Goal: Task Accomplishment & Management: Use online tool/utility

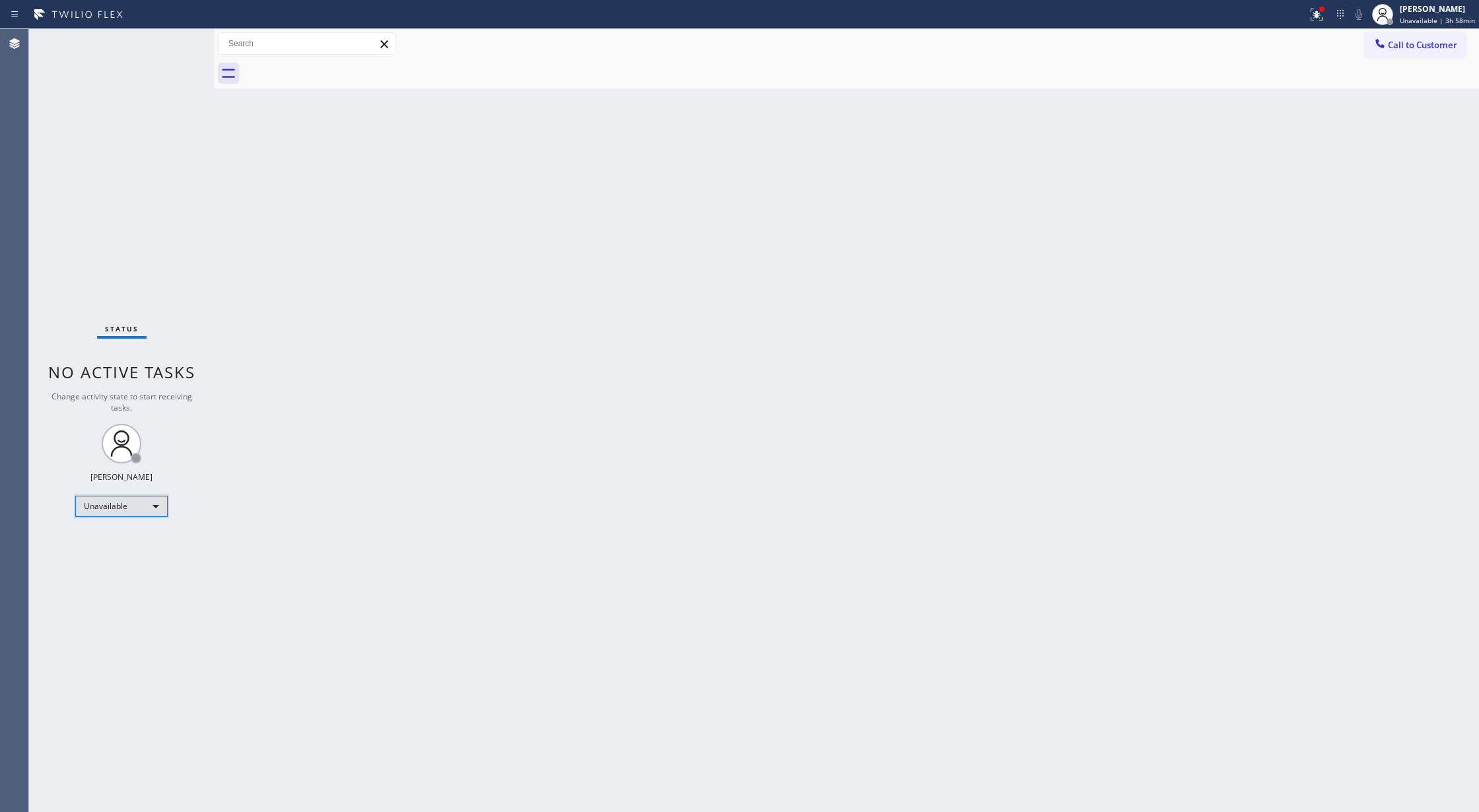
click at [153, 505] on div "Unavailable" at bounding box center [121, 507] width 92 height 21
click at [141, 524] on li "Offline" at bounding box center [120, 525] width 89 height 16
click at [1417, 16] on div "[PERSON_NAME] Offline | 0s" at bounding box center [1443, 14] width 72 height 23
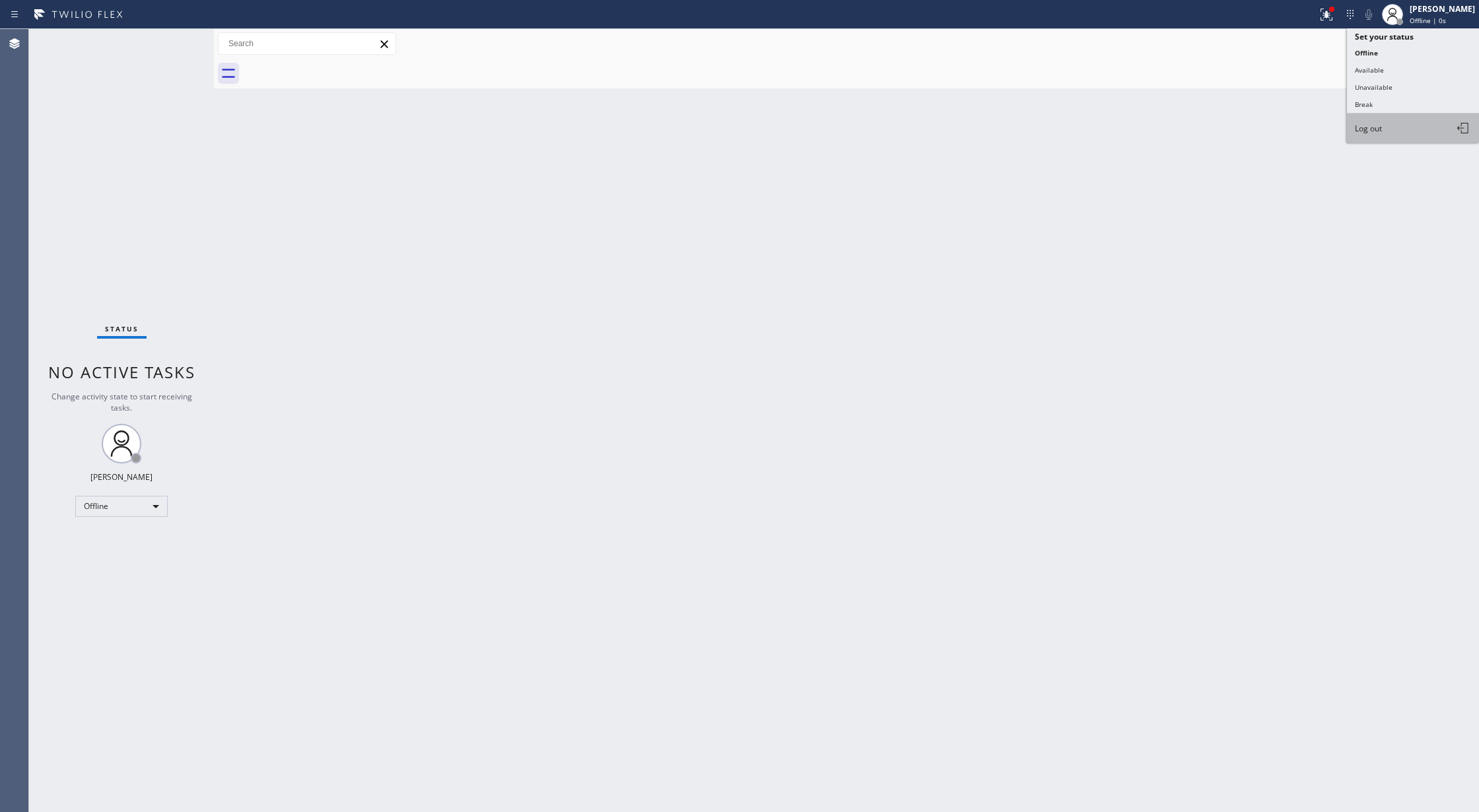
click at [1377, 125] on span "Log out" at bounding box center [1368, 129] width 27 height 11
click at [1432, 44] on span "Call to Customer" at bounding box center [1422, 44] width 69 height 12
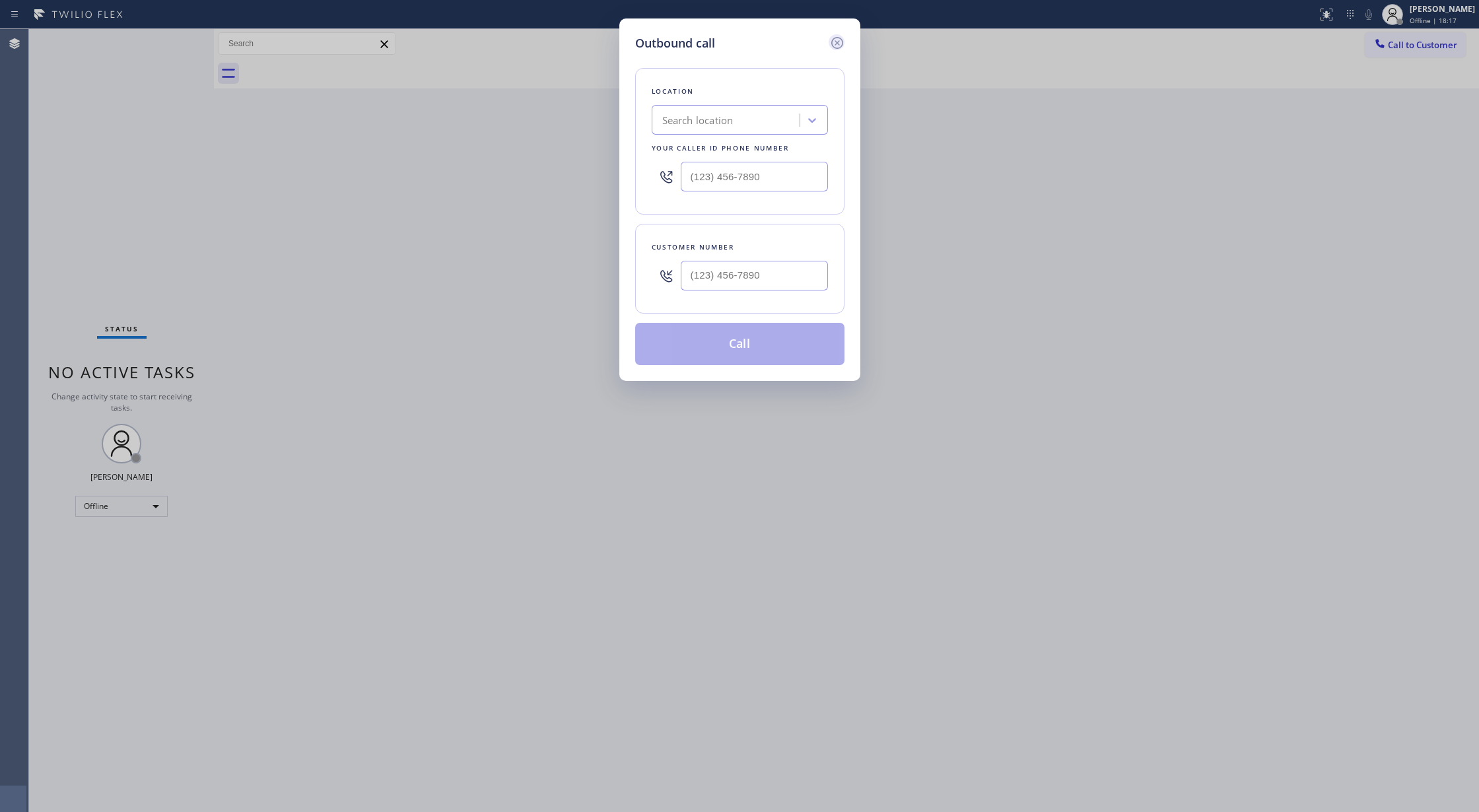
click at [835, 44] on icon at bounding box center [836, 43] width 12 height 12
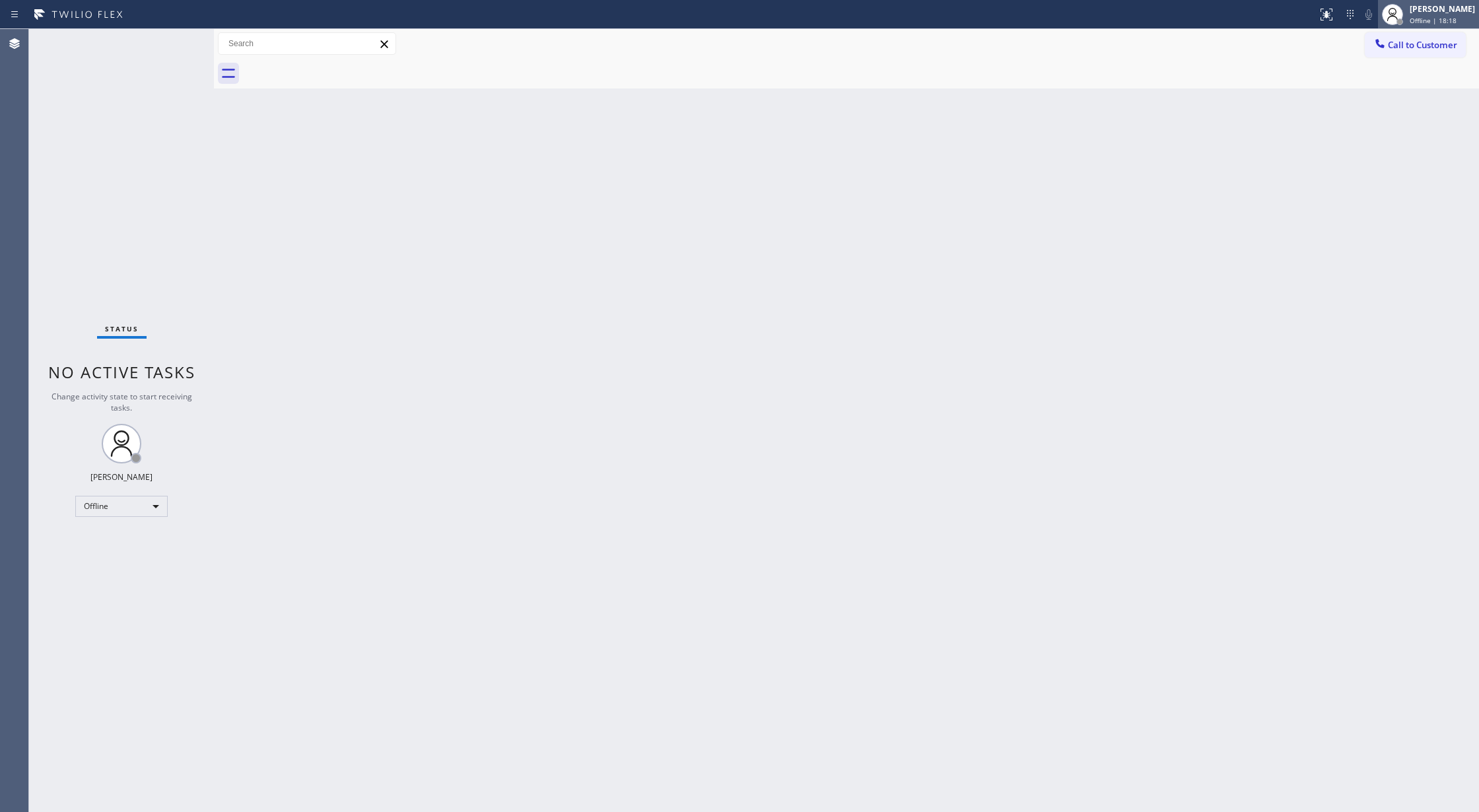
click at [1431, 16] on span "Offline | 18:18" at bounding box center [1433, 20] width 47 height 9
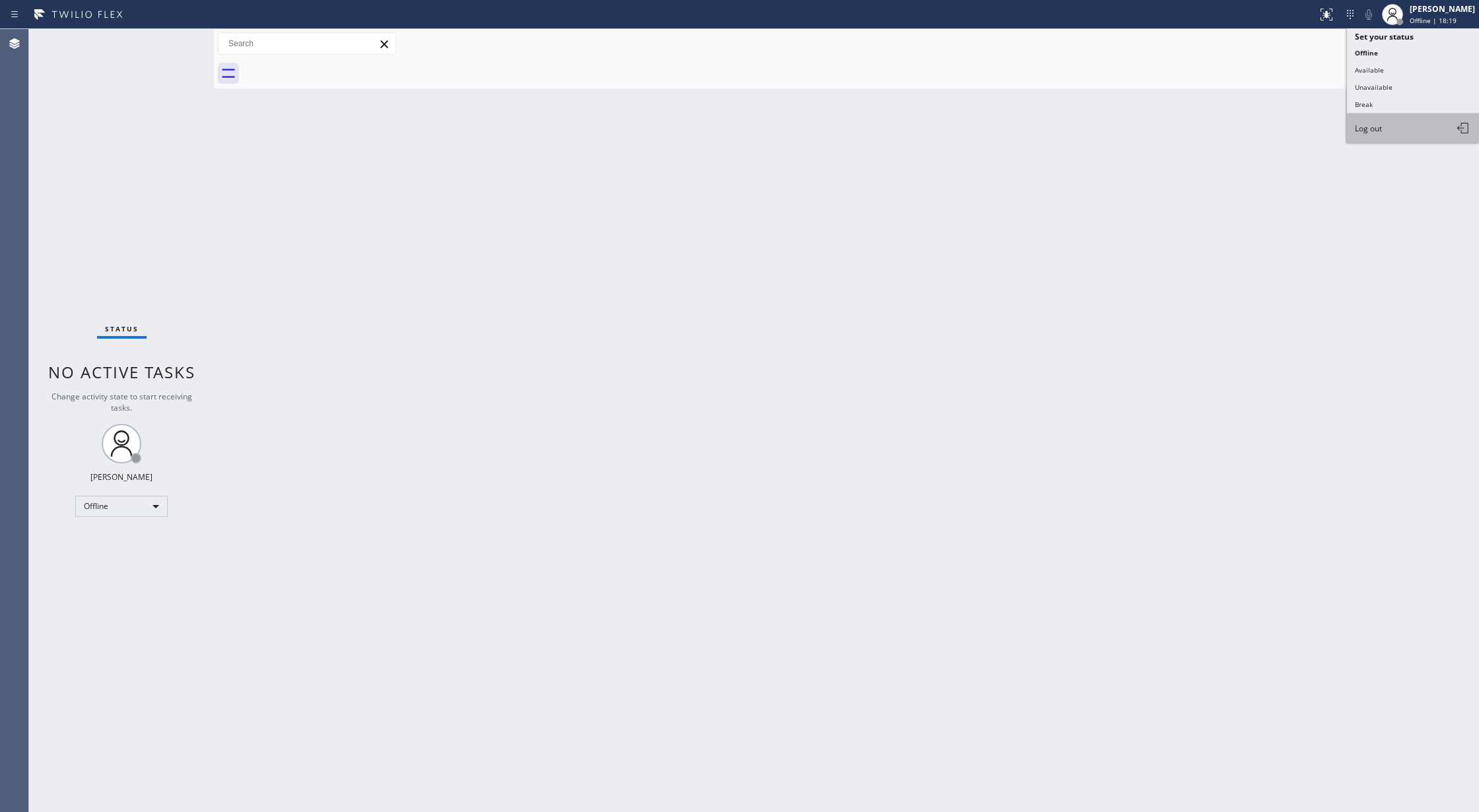
click at [1393, 120] on button "Log out" at bounding box center [1413, 128] width 132 height 29
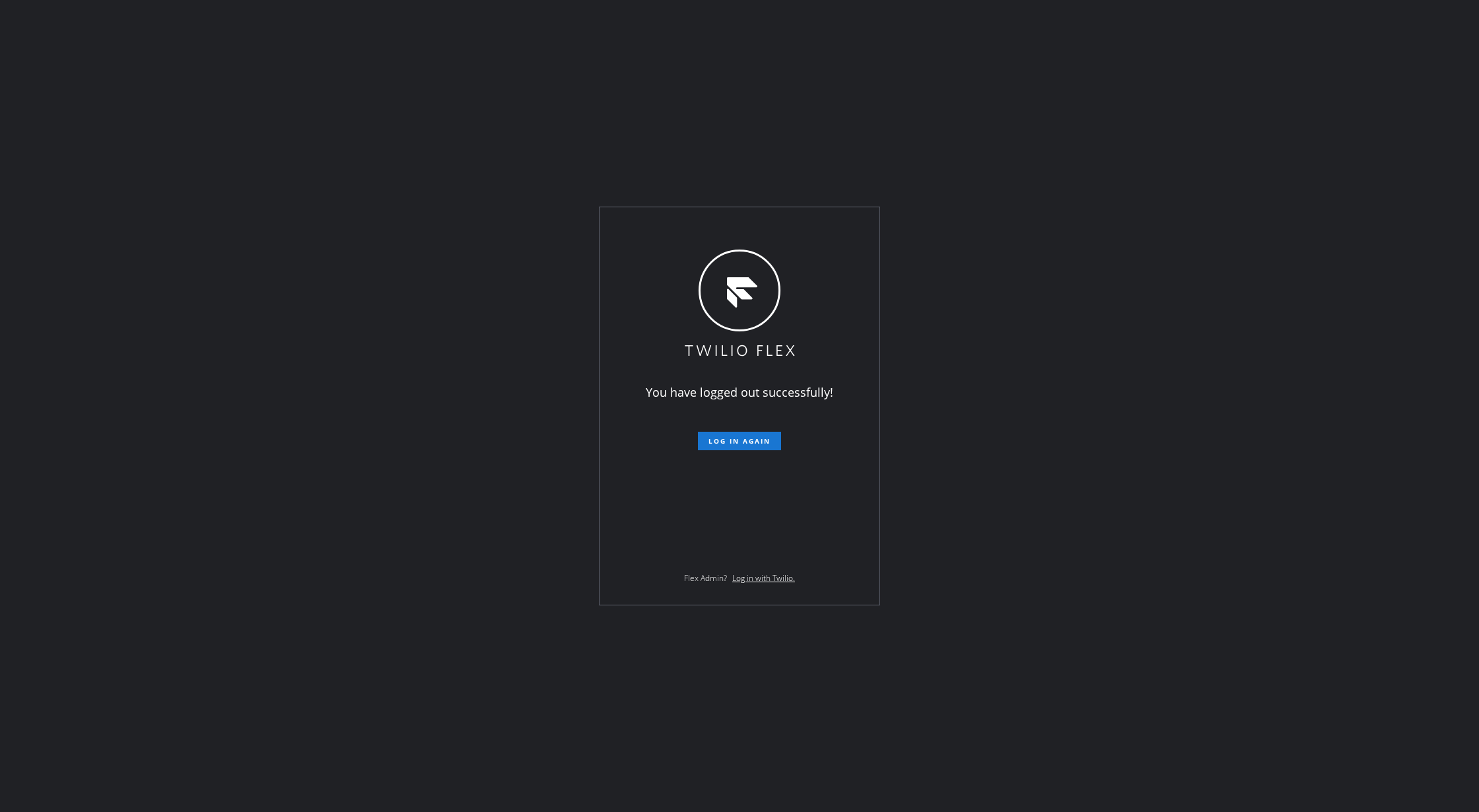
click at [471, 613] on div "You have logged out successfully! Log in again Flex Admin? Log in with Twilio." at bounding box center [739, 406] width 1479 height 812
click at [1164, 628] on div "You have logged out successfully! Log in again Flex Admin? Log in with Twilio." at bounding box center [739, 406] width 1479 height 812
click at [1242, 505] on div "You have logged out successfully! Log in again Flex Admin? Log in with Twilio." at bounding box center [739, 406] width 1479 height 812
click at [1176, 490] on div "You have logged out successfully! Log in again Flex Admin? Log in with Twilio." at bounding box center [739, 406] width 1479 height 812
click at [1100, 457] on div "You have logged out successfully! Log in again Flex Admin? Log in with Twilio." at bounding box center [739, 406] width 1479 height 812
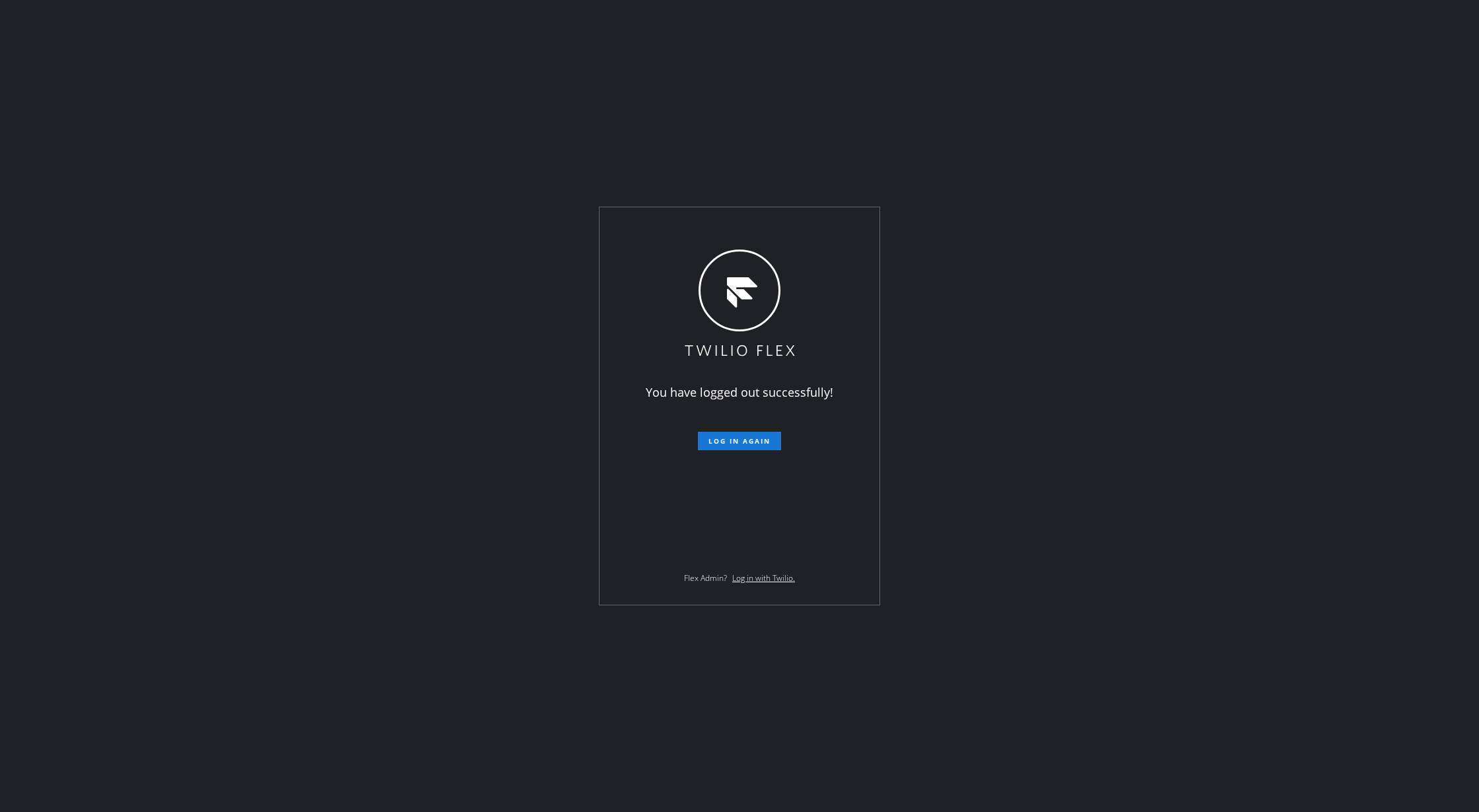
click at [437, 375] on div "You have logged out successfully! Log in again Flex Admin? Log in with Twilio." at bounding box center [739, 406] width 1479 height 812
click at [1022, 497] on div "You have logged out successfully! Log in again Flex Admin? Log in with Twilio." at bounding box center [739, 406] width 1479 height 812
click at [1187, 294] on div "You have logged out successfully! Log in again Flex Admin? Log in with Twilio." at bounding box center [739, 406] width 1479 height 812
